Goal: Find specific page/section: Find specific page/section

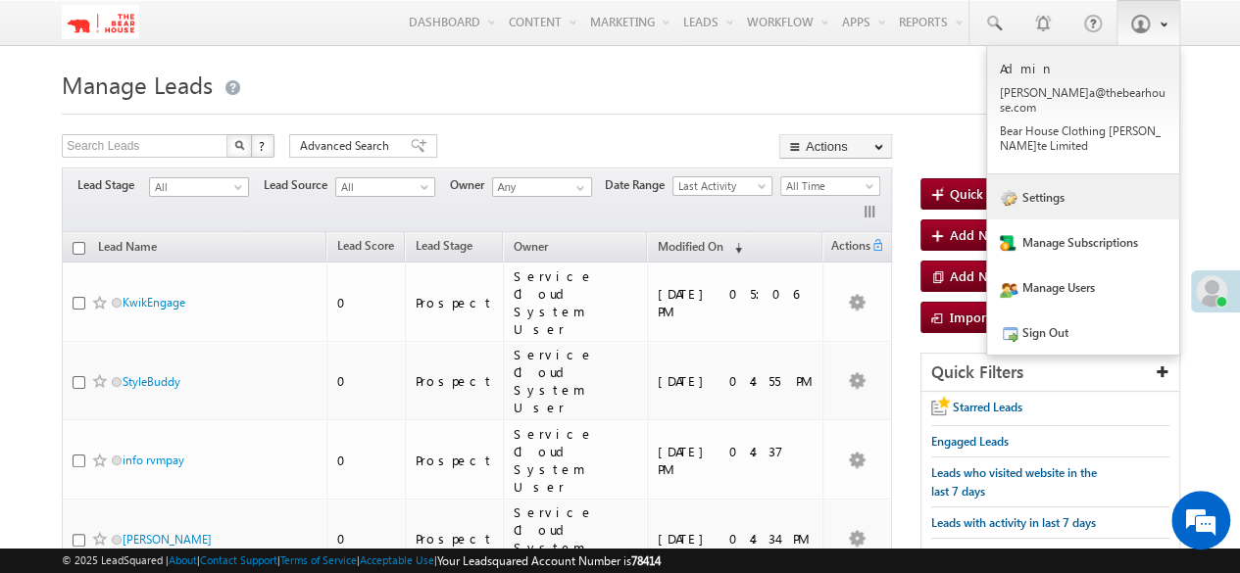
click at [1066, 181] on link "Settings" at bounding box center [1083, 196] width 192 height 45
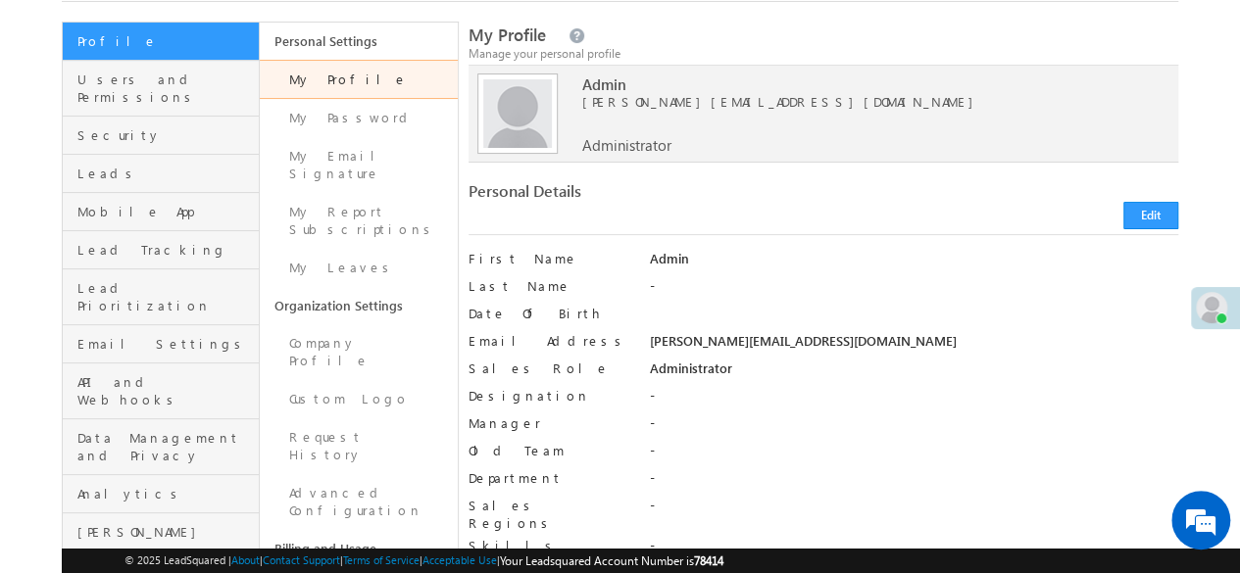
scroll to position [196, 0]
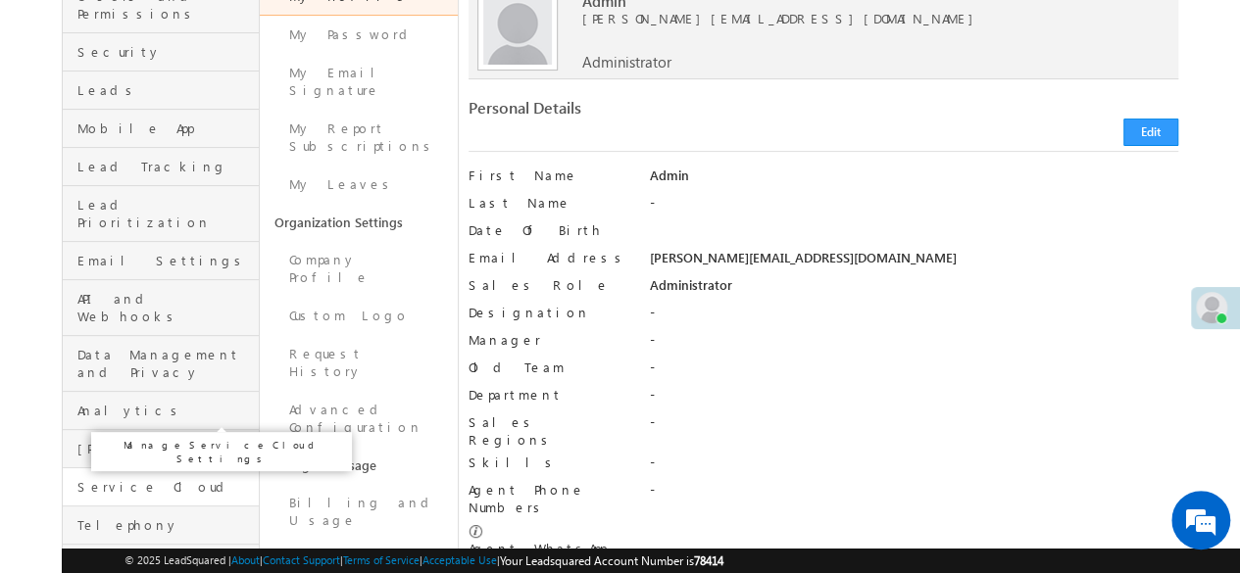
click at [106, 478] on span "Service Cloud" at bounding box center [165, 487] width 176 height 18
